Goal: Transaction & Acquisition: Purchase product/service

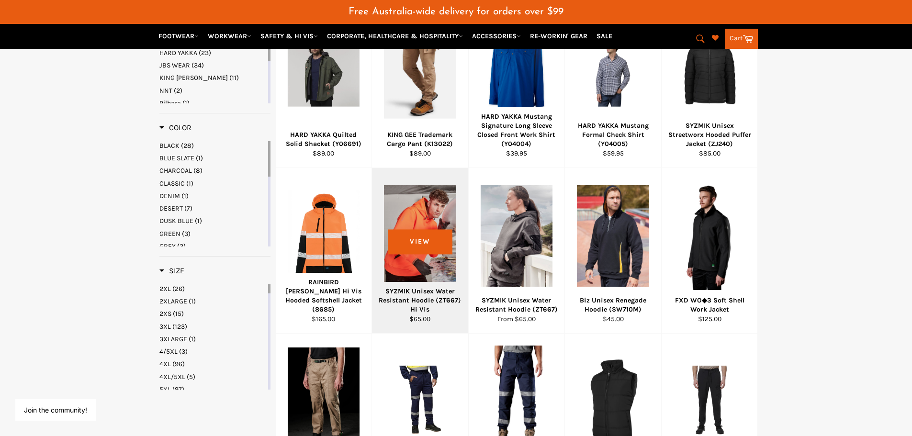
scroll to position [575, 0]
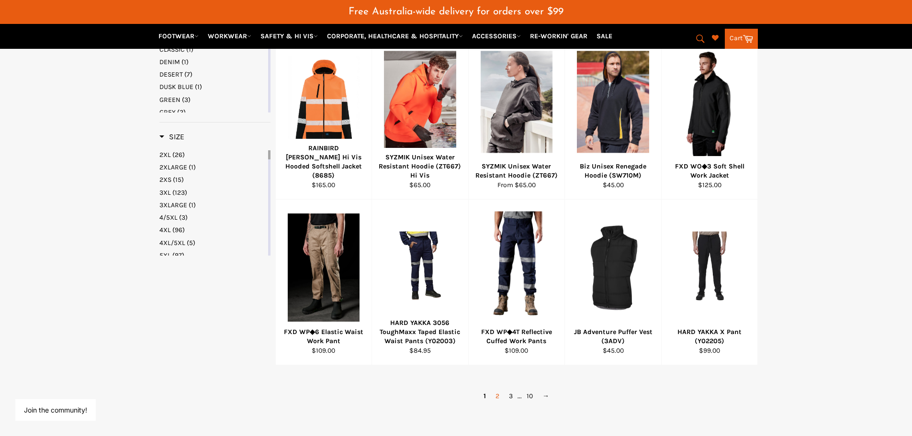
click at [495, 398] on link "2" at bounding box center [497, 396] width 13 height 14
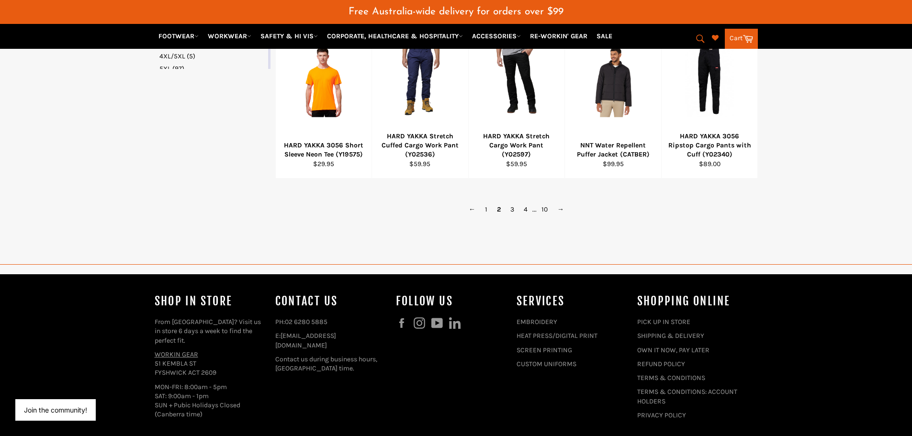
scroll to position [780, 0]
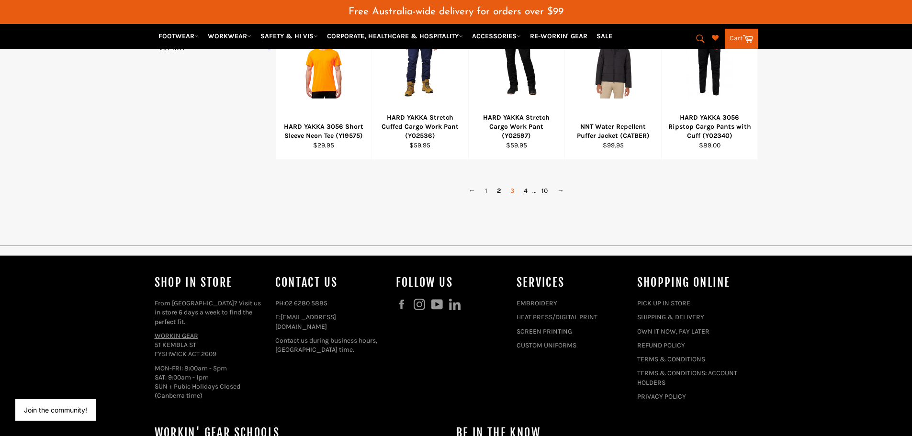
click at [511, 192] on link "3" at bounding box center [512, 191] width 13 height 14
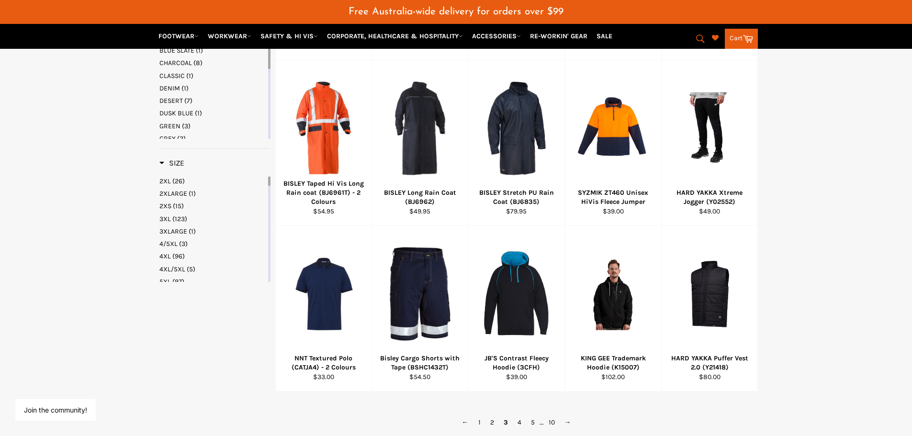
scroll to position [589, 0]
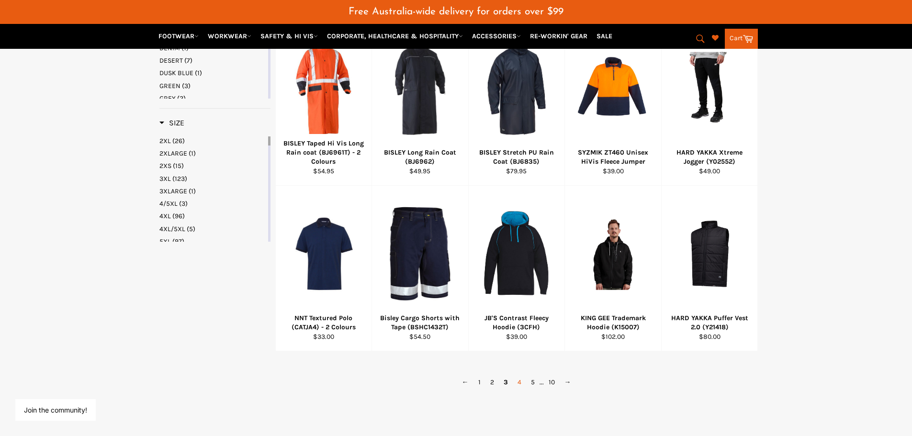
click at [518, 384] on link "4" at bounding box center [519, 382] width 13 height 14
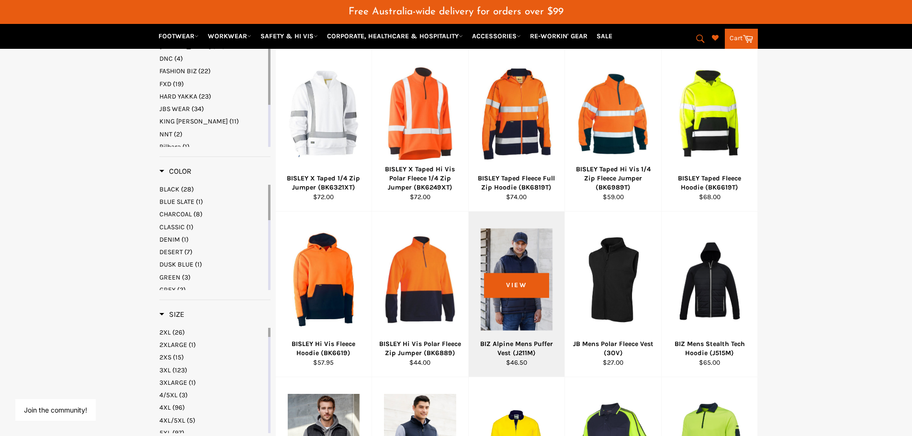
scroll to position [445, 0]
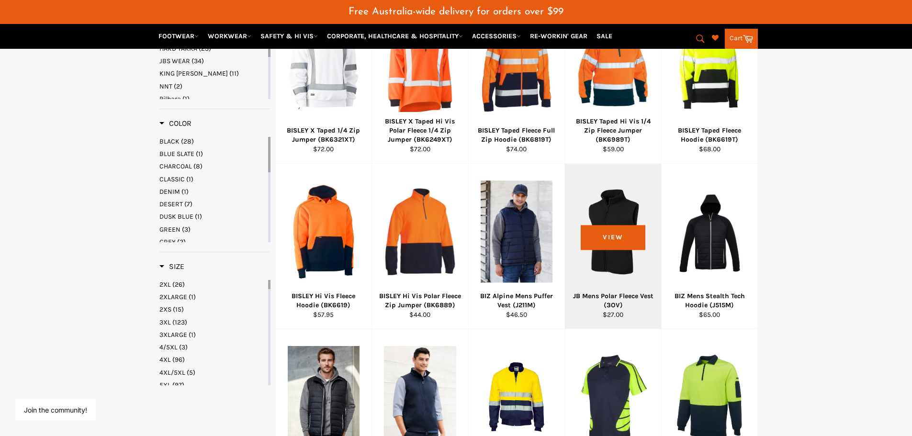
click at [612, 240] on div at bounding box center [613, 232] width 72 height 113
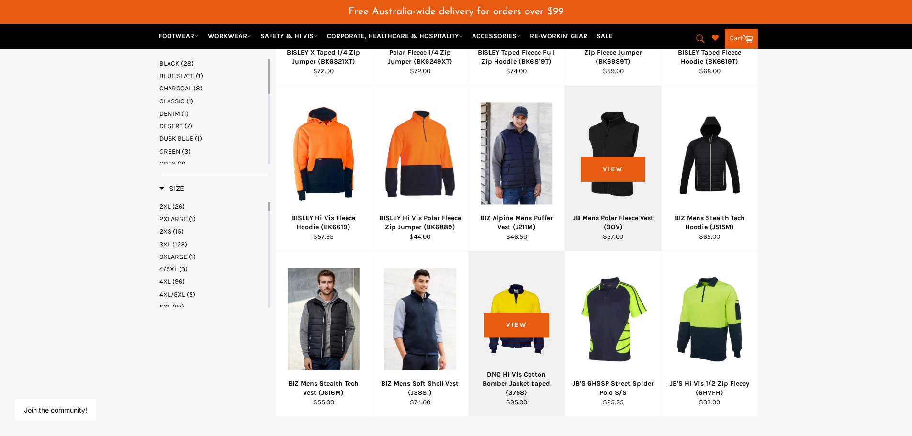
scroll to position [636, 0]
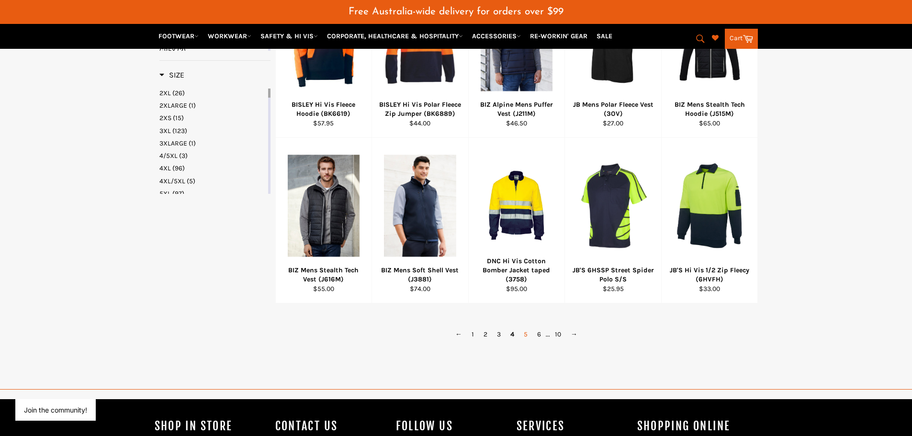
click at [525, 334] on link "5" at bounding box center [525, 335] width 13 height 14
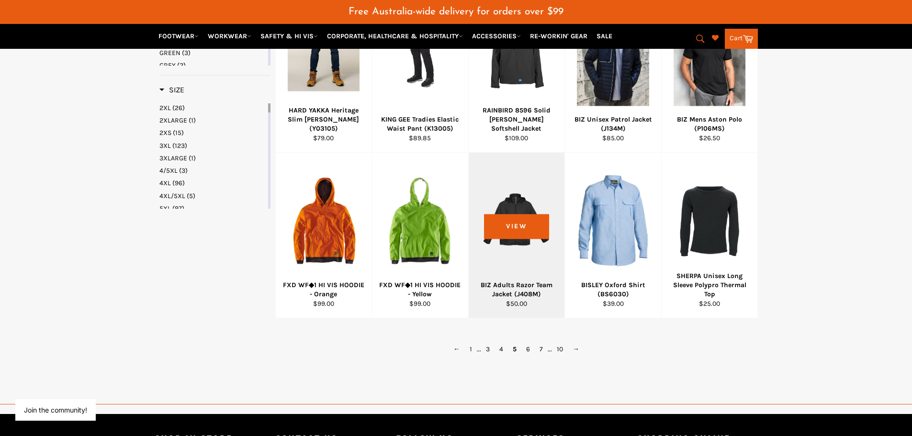
scroll to position [636, 0]
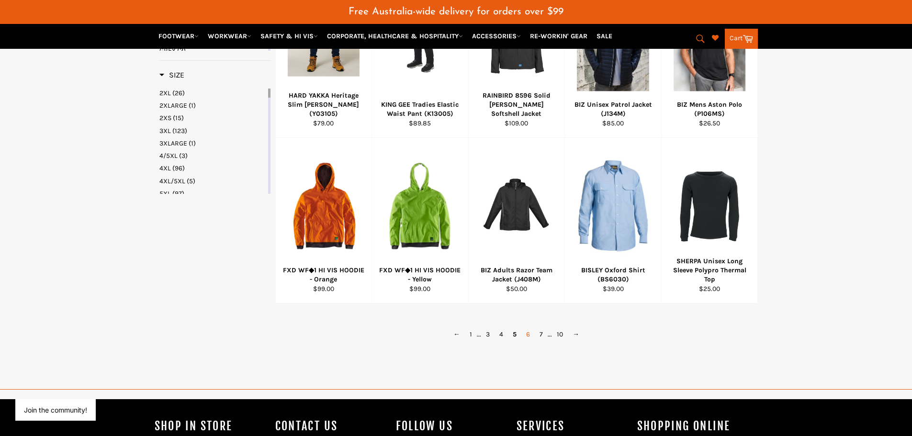
click at [526, 332] on link "6" at bounding box center [528, 335] width 13 height 14
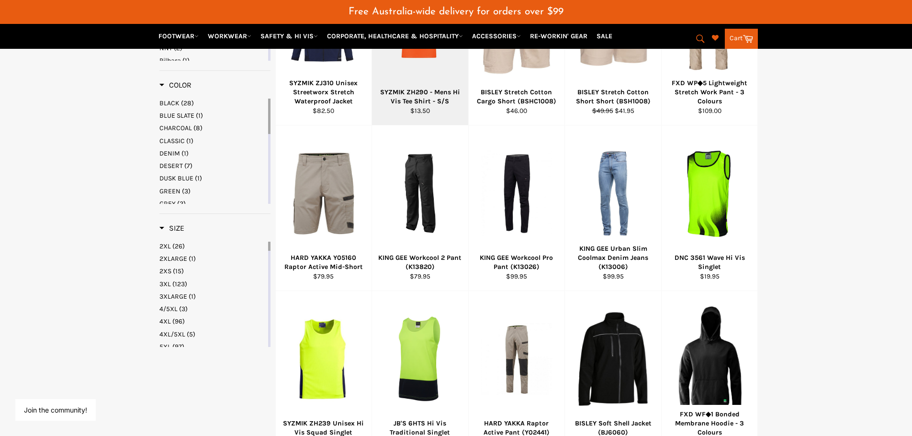
scroll to position [589, 0]
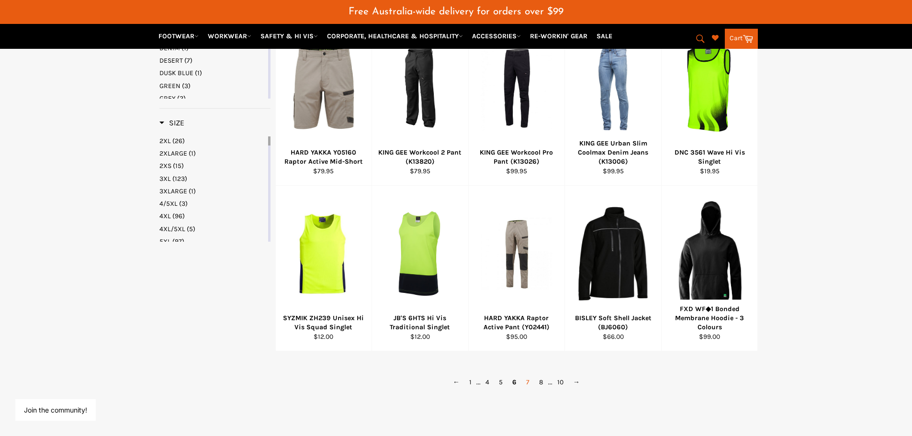
click at [528, 384] on link "7" at bounding box center [528, 382] width 13 height 14
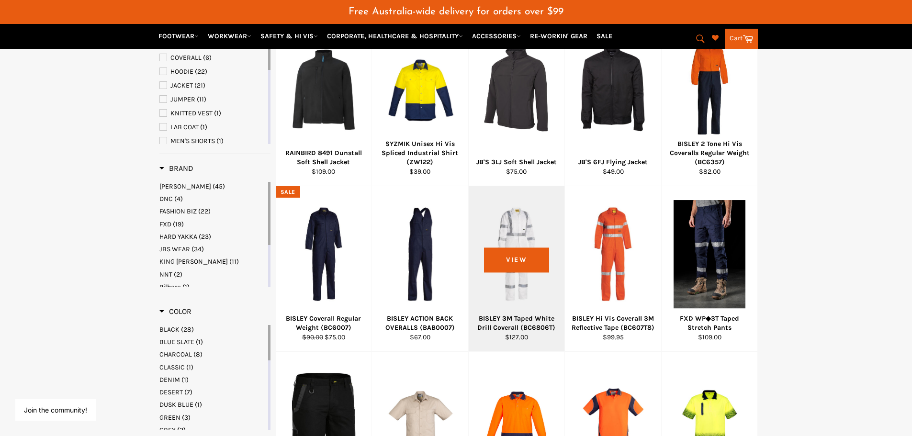
scroll to position [253, 0]
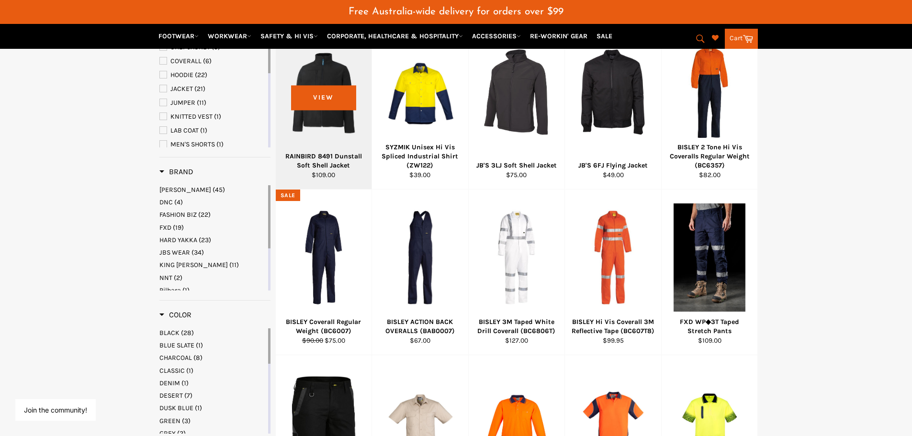
click at [313, 107] on div at bounding box center [324, 92] width 72 height 113
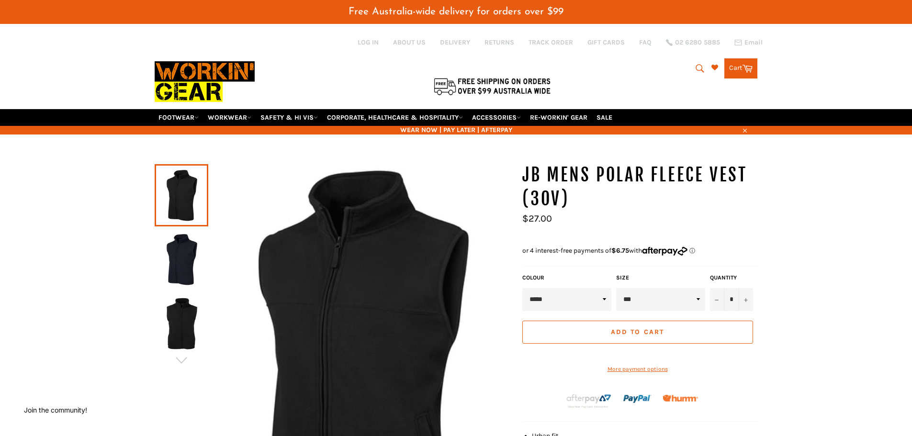
click at [680, 299] on select "*** ** *** *** *** *** *** *** ***" at bounding box center [660, 299] width 89 height 23
select select "***"
click at [616, 288] on select "*** ** *** *** *** *** *** *** ***" at bounding box center [660, 299] width 89 height 23
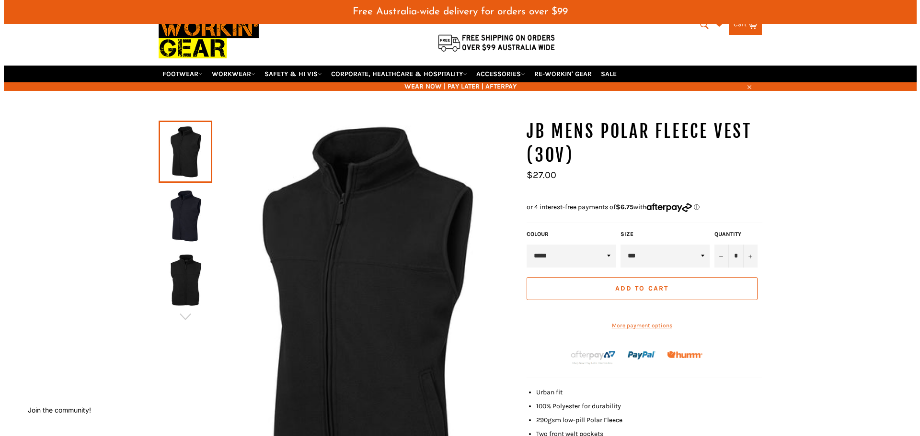
scroll to position [96, 0]
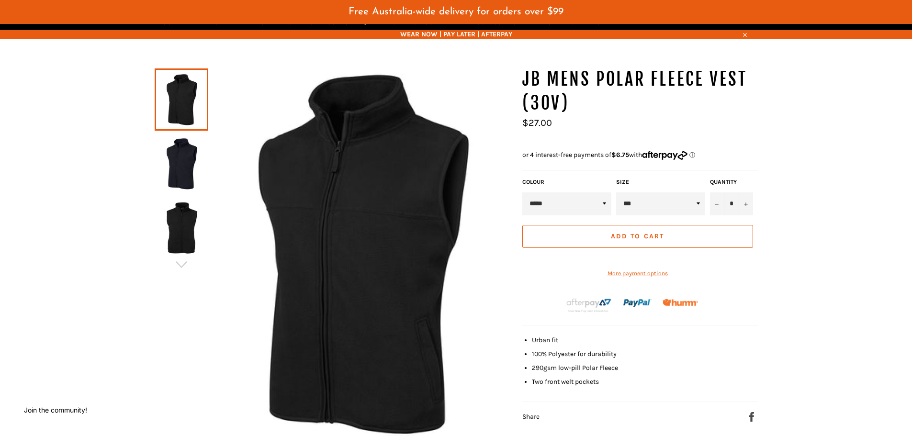
click at [385, 221] on img at bounding box center [360, 254] width 305 height 372
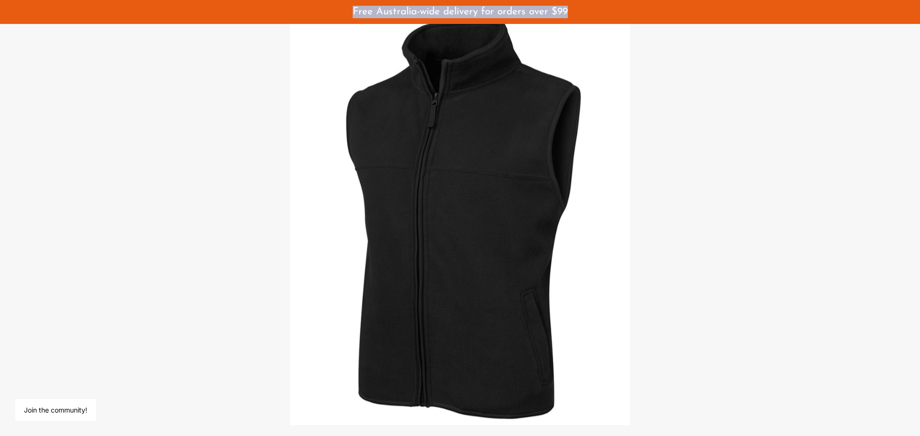
drag, startPoint x: 116, startPoint y: 11, endPoint x: 112, endPoint y: 34, distance: 23.9
click at [779, 115] on div at bounding box center [460, 218] width 920 height 436
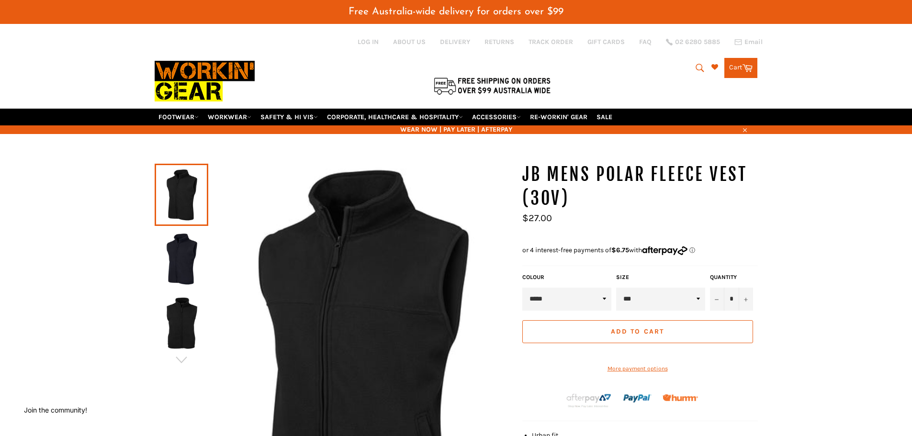
scroll to position [0, 0]
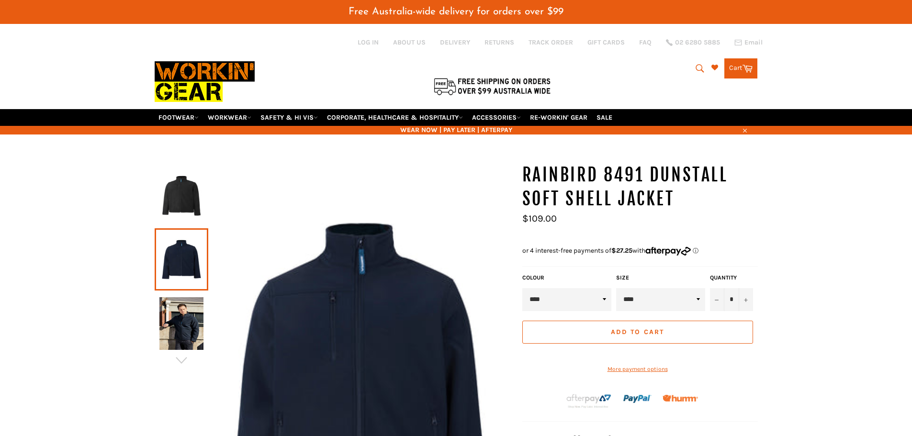
click at [603, 302] on select "**** *****" at bounding box center [567, 299] width 89 height 23
select select "*****"
click at [523, 288] on select "**** *****" at bounding box center [567, 299] width 89 height 23
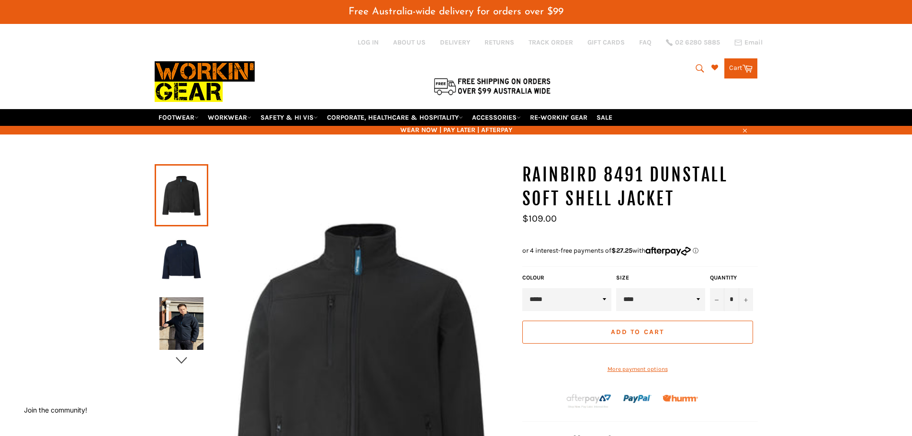
click at [184, 362] on icon "button" at bounding box center [181, 360] width 14 height 14
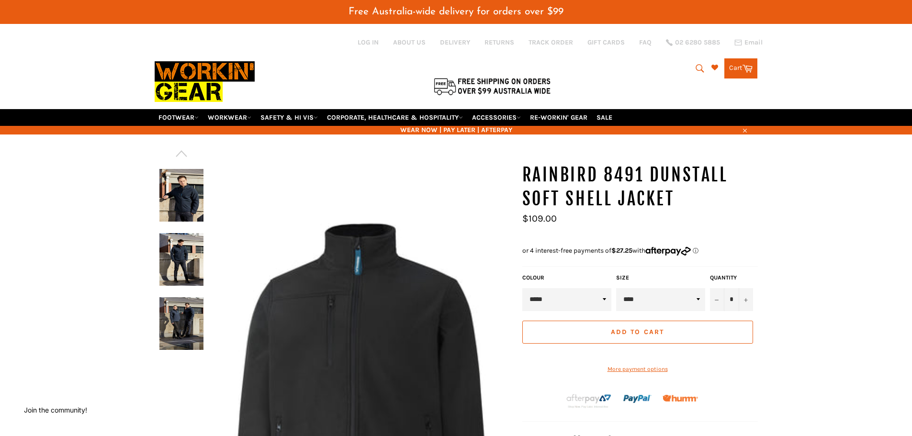
click at [186, 197] on img at bounding box center [181, 195] width 44 height 53
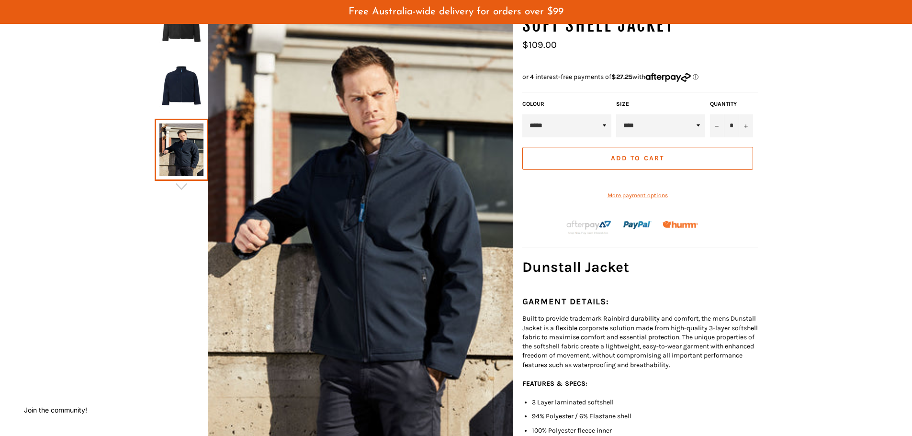
scroll to position [192, 0]
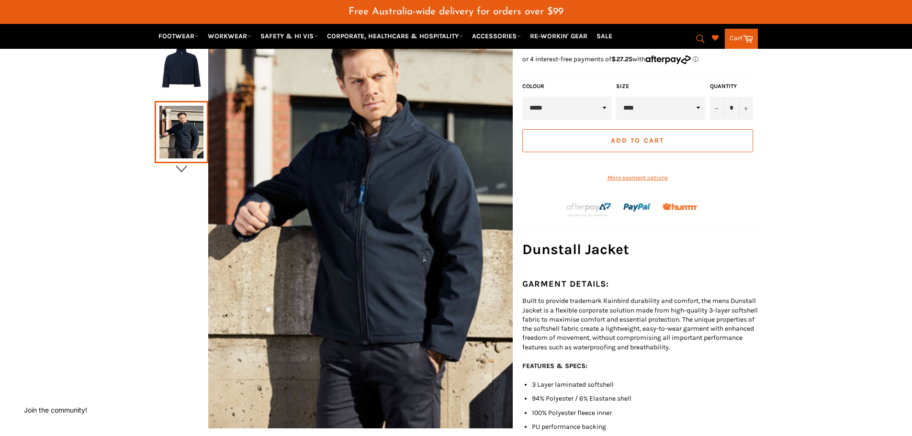
click at [182, 176] on icon "button" at bounding box center [181, 169] width 14 height 14
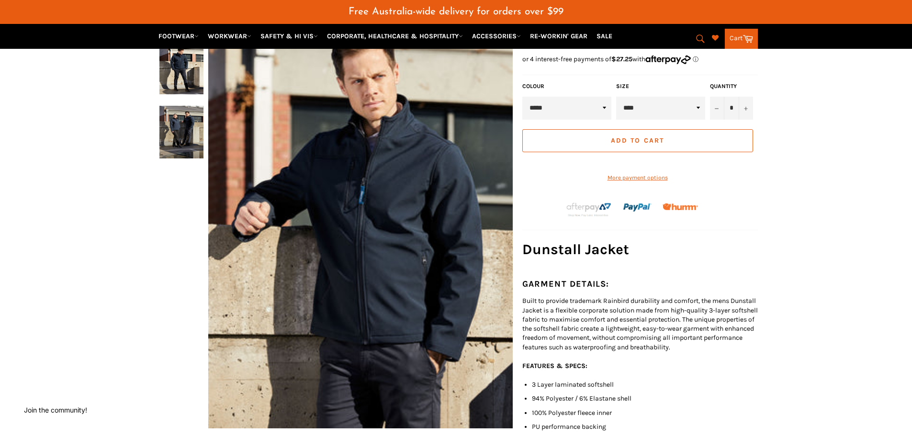
click at [185, 71] on img at bounding box center [181, 68] width 44 height 53
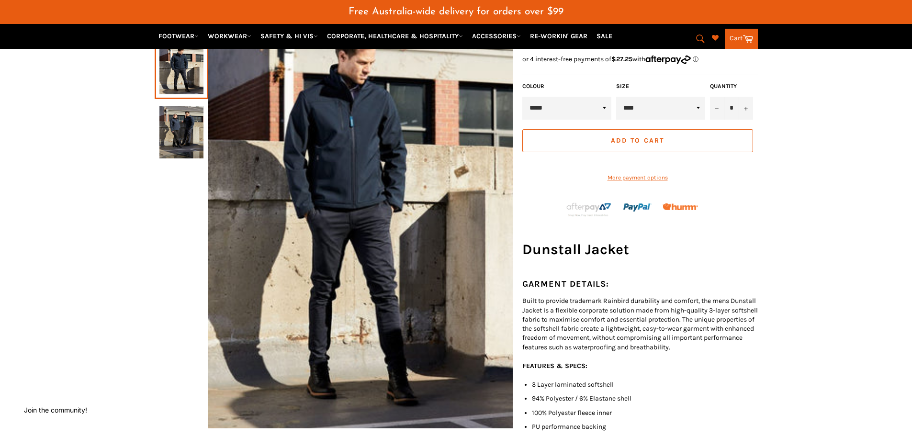
click at [180, 120] on img at bounding box center [181, 132] width 44 height 53
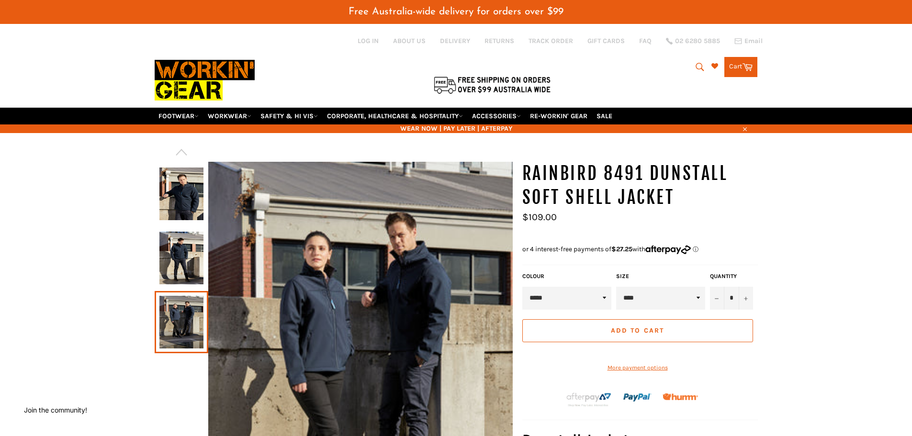
scroll to position [0, 0]
